Goal: Task Accomplishment & Management: Use online tool/utility

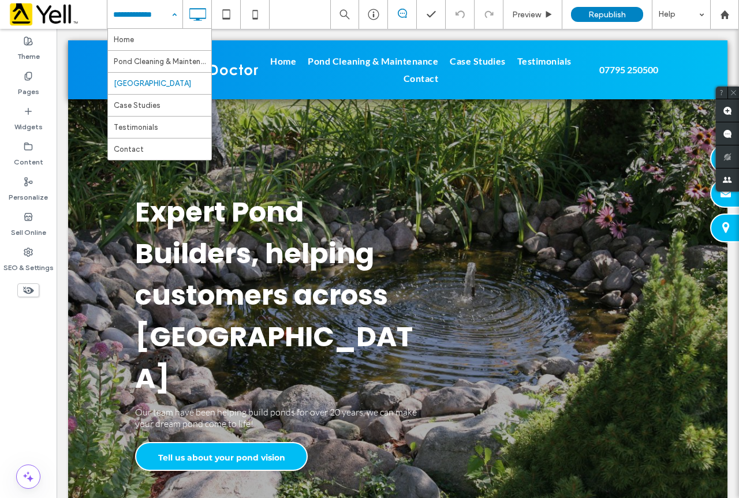
click at [150, 13] on input at bounding box center [142, 14] width 58 height 29
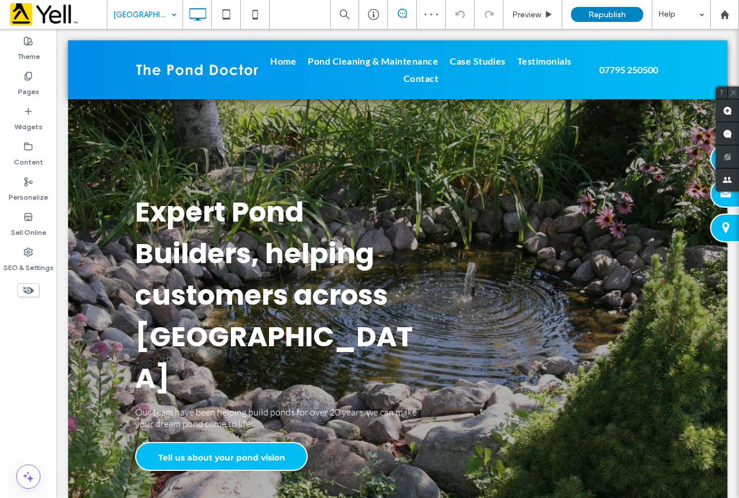
click at [734, 94] on use at bounding box center [733, 92] width 5 height 5
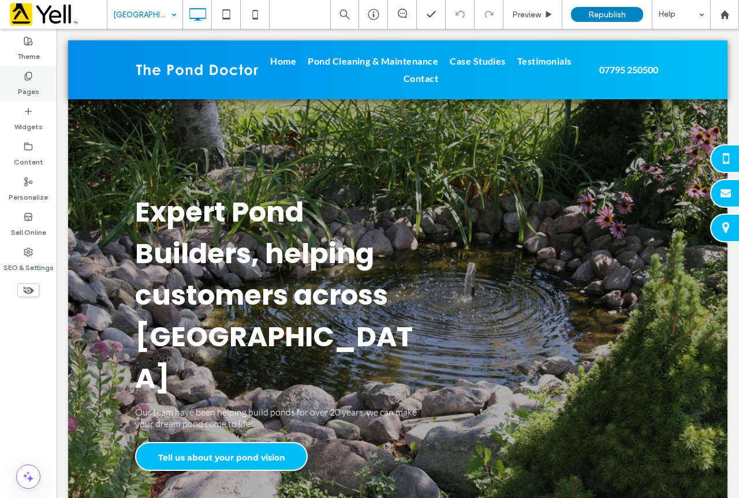
click at [24, 73] on icon at bounding box center [28, 76] width 9 height 9
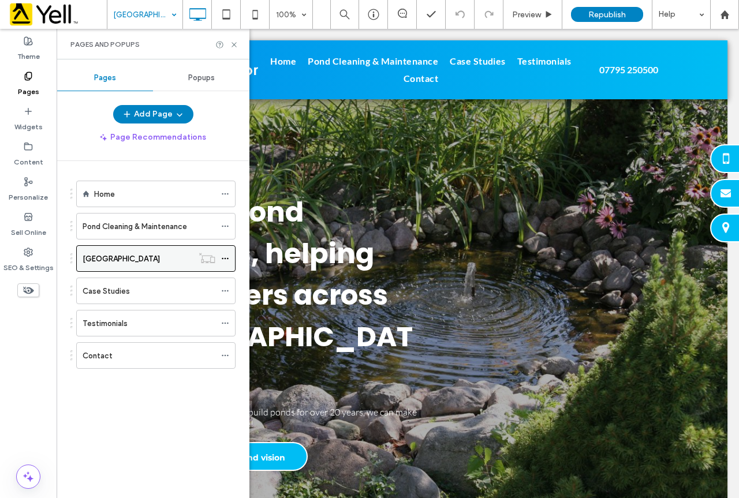
click at [226, 258] on icon at bounding box center [225, 259] width 8 height 8
click at [232, 47] on use at bounding box center [233, 44] width 5 height 5
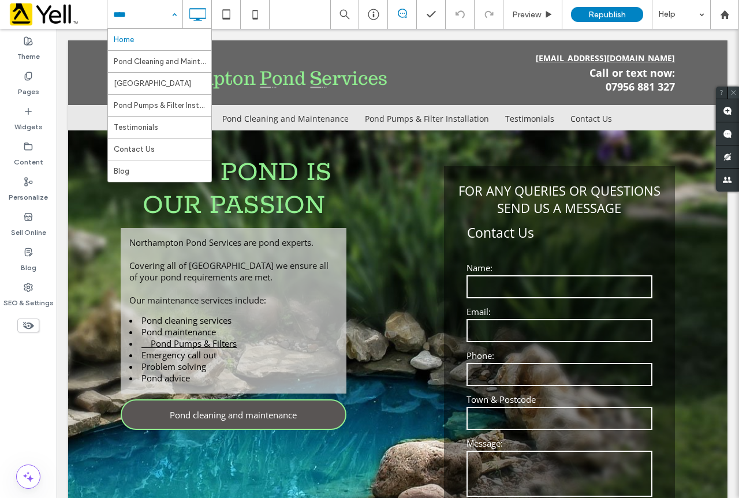
click at [731, 90] on icon at bounding box center [734, 93] width 8 height 8
